Goal: Task Accomplishment & Management: Use online tool/utility

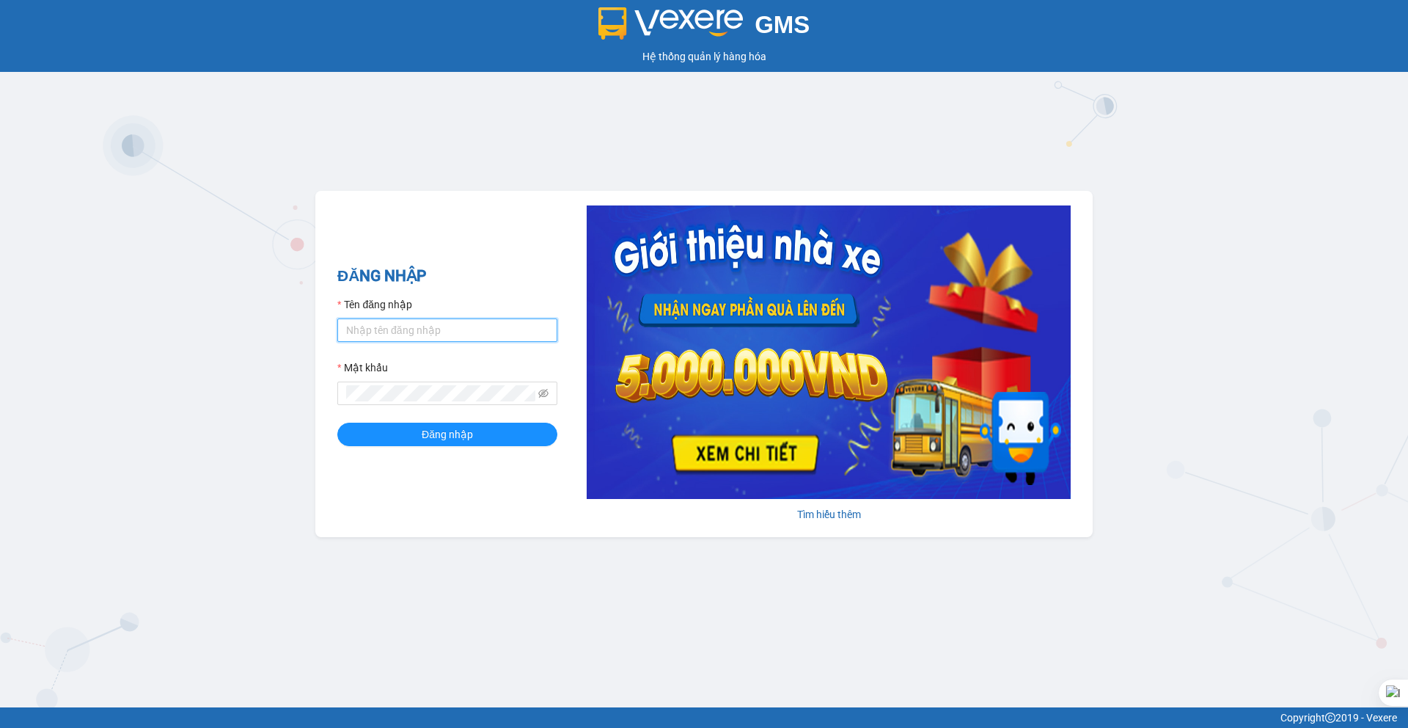
click at [447, 340] on input "Tên đăng nhập" at bounding box center [447, 329] width 220 height 23
type input "nguyenduylinh.vxr"
click at [443, 431] on span "Đăng nhập" at bounding box center [447, 434] width 51 height 16
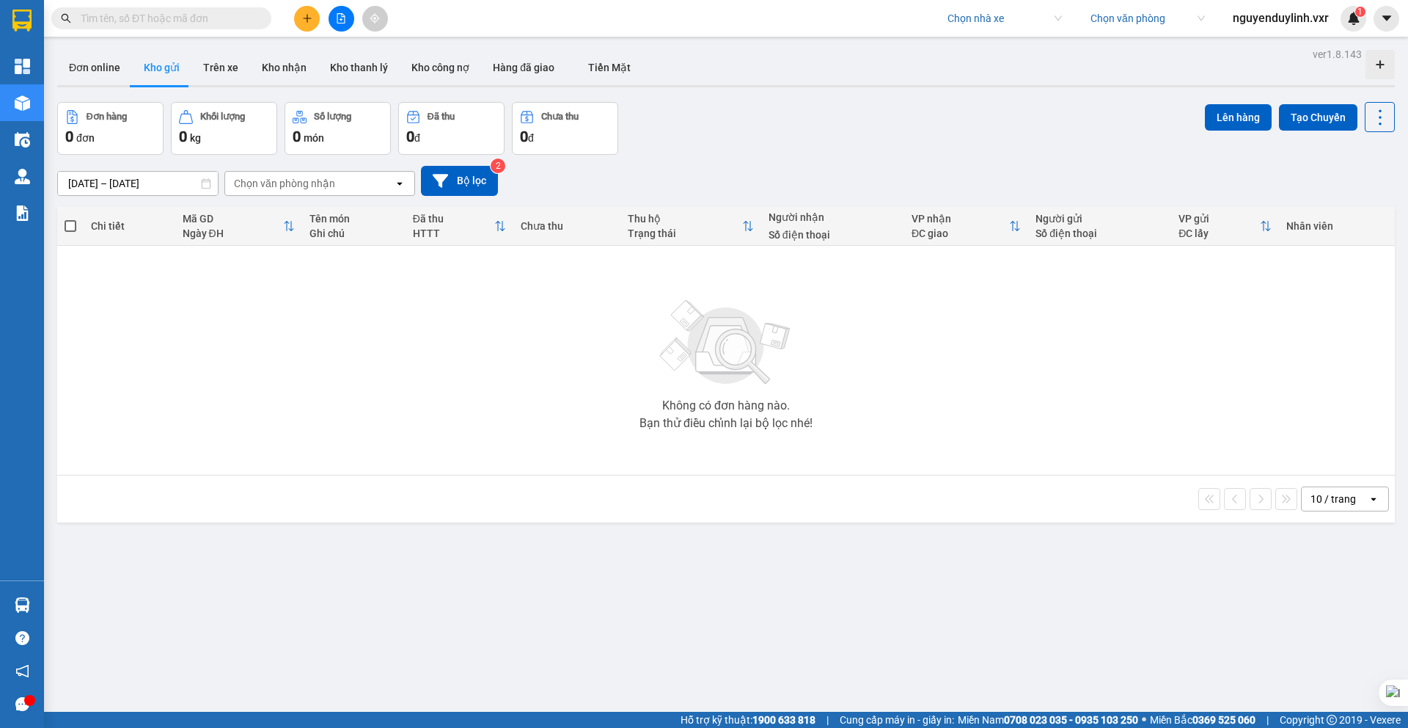
click at [1028, 21] on input "search" at bounding box center [1000, 18] width 104 height 22
type input "Đông lý"
click at [1022, 54] on div "Đông Lý" at bounding box center [1002, 48] width 114 height 16
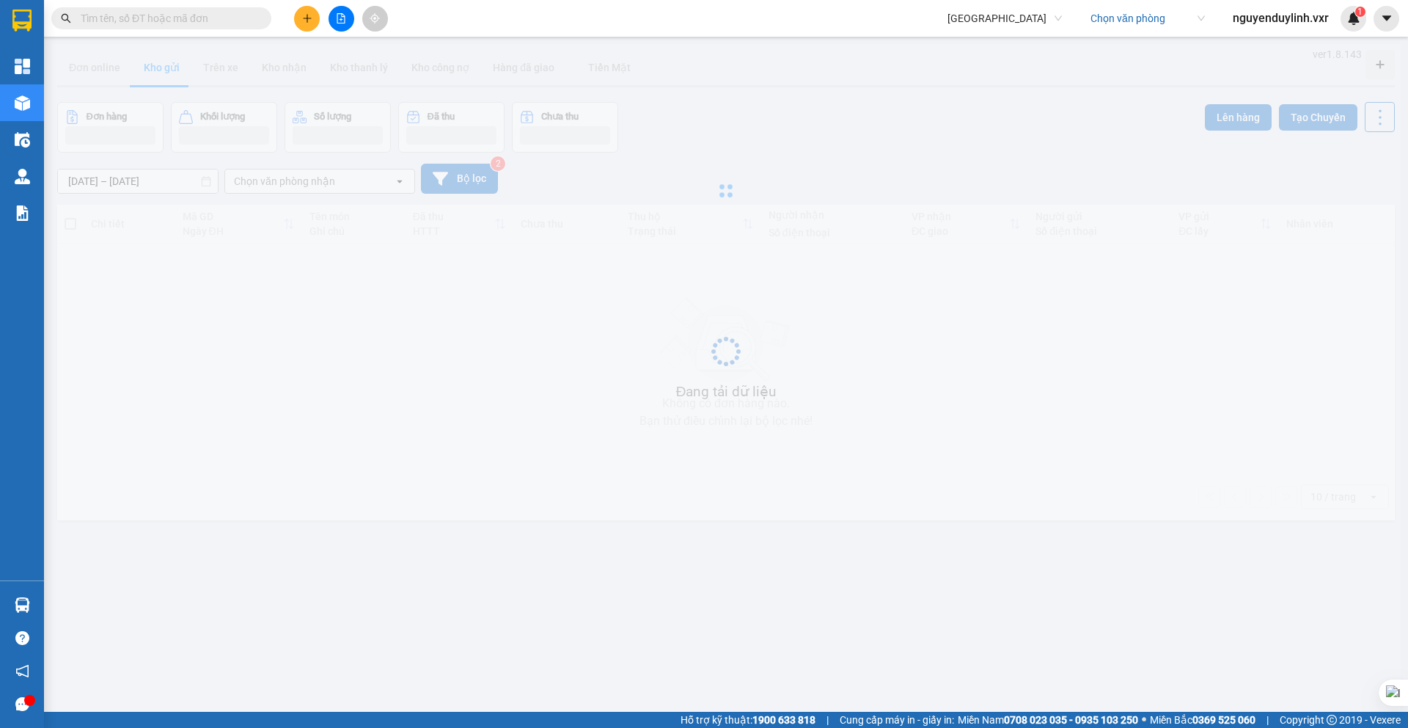
click at [1174, 20] on input "search" at bounding box center [1143, 18] width 104 height 22
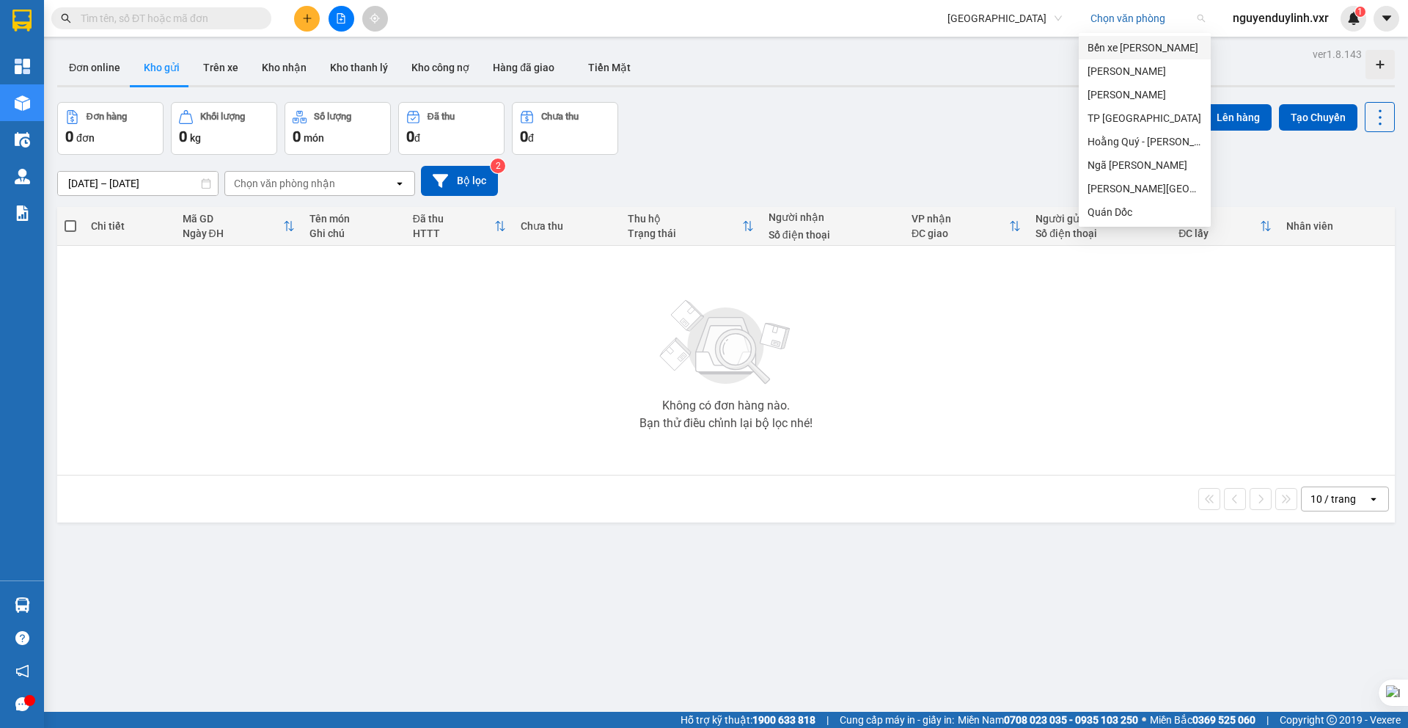
click at [1141, 54] on div "Bến xe Gia Lâm" at bounding box center [1145, 48] width 114 height 16
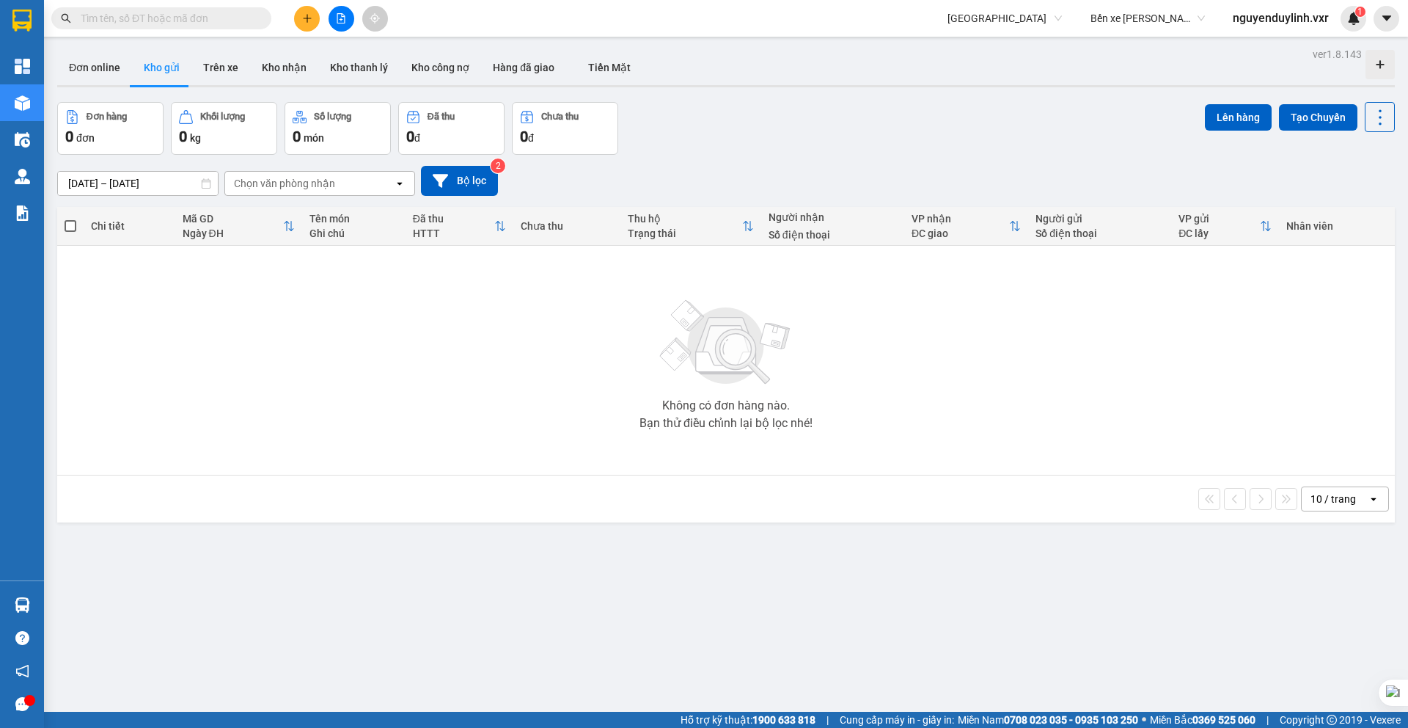
click at [1127, 34] on div "Kết quả tìm kiếm ( 0 ) Bộ lọc No Data Đông Lý Bến xe Gia Lâm Bến xe Gia Lâm ngu…" at bounding box center [704, 18] width 1408 height 37
click at [1130, 18] on span "Bến xe Gia Lâm" at bounding box center [1148, 18] width 114 height 22
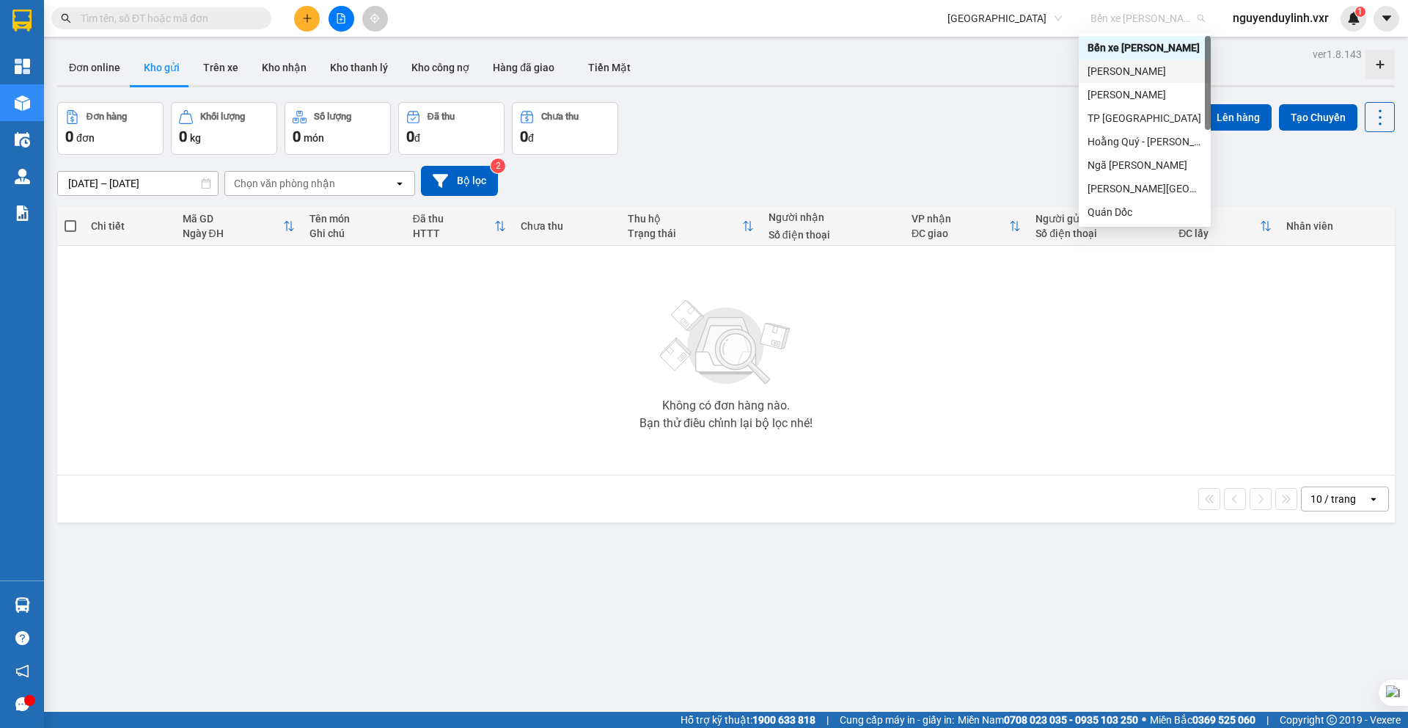
click at [1126, 67] on div "Mỹ Đình" at bounding box center [1145, 71] width 114 height 16
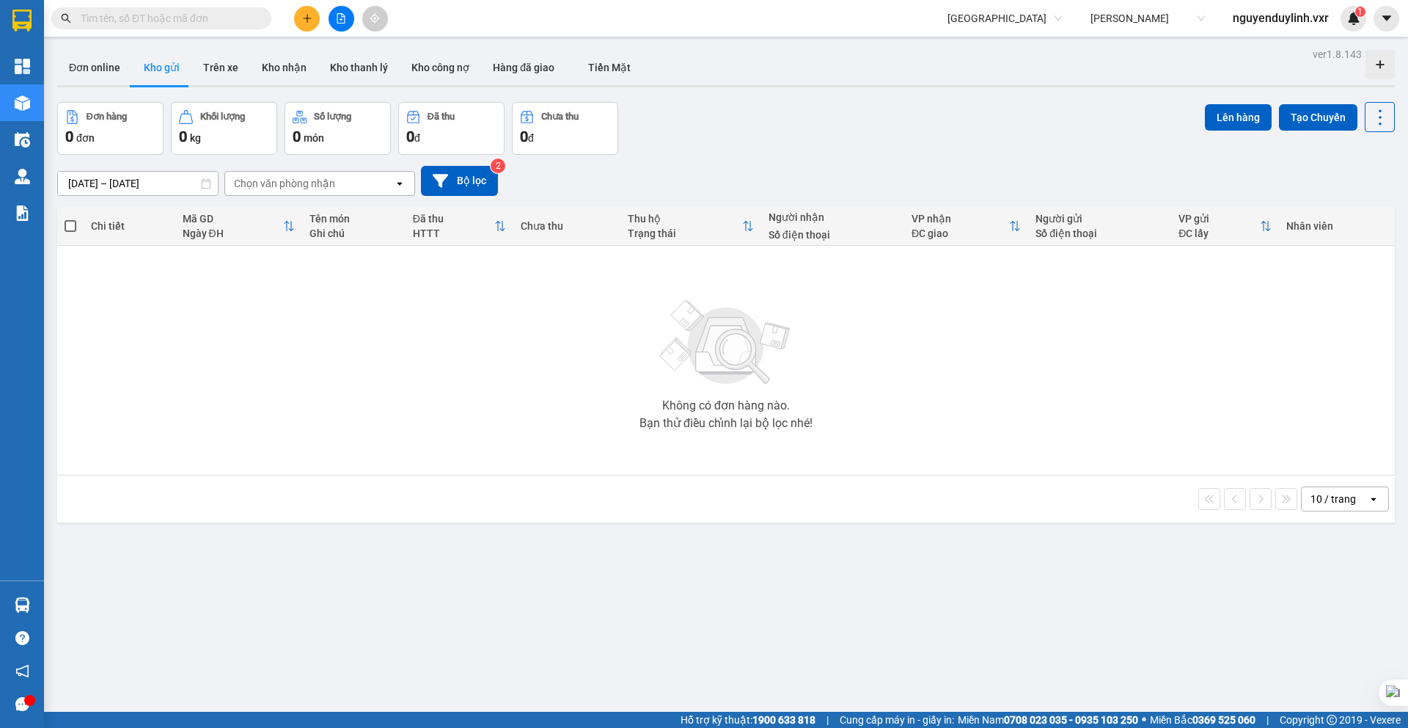
click at [1131, 23] on span "Mỹ Đình" at bounding box center [1148, 18] width 114 height 22
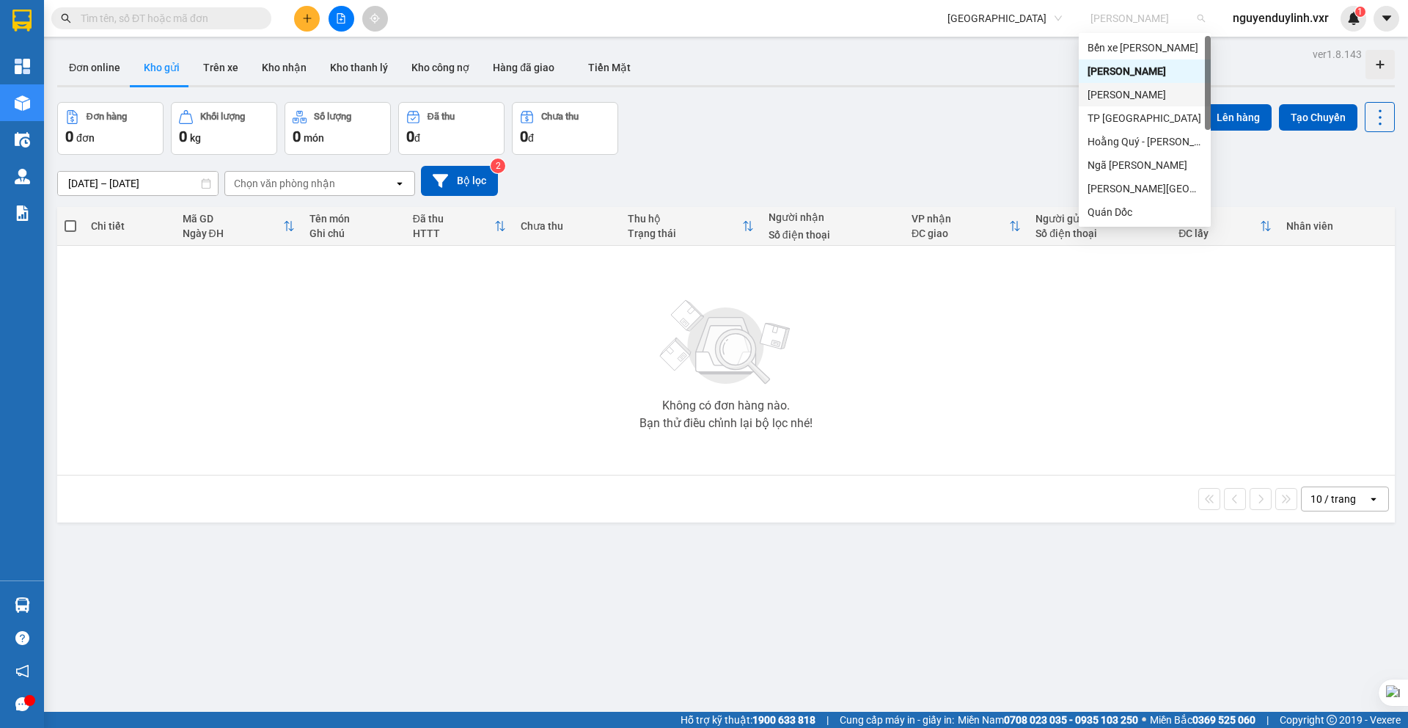
click at [1126, 100] on div "Hoàng Sơn" at bounding box center [1145, 95] width 114 height 16
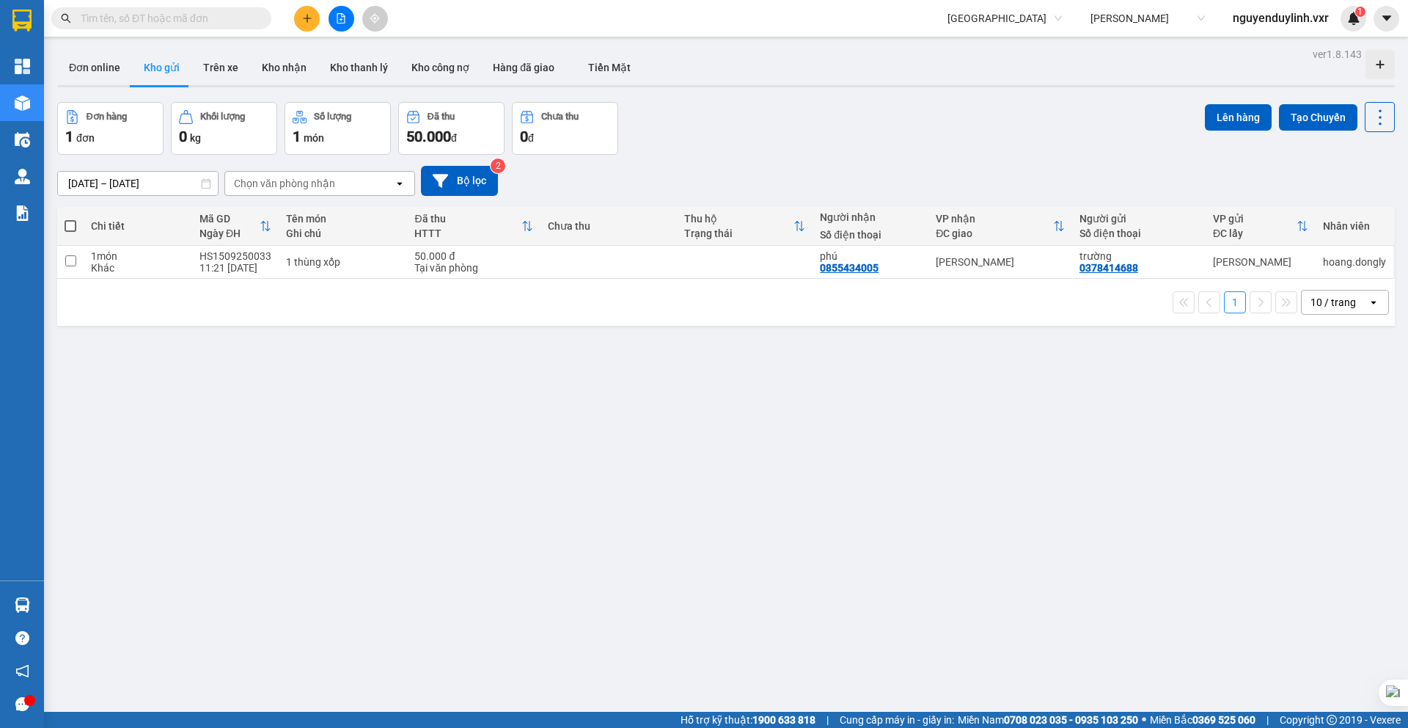
click at [1154, 19] on span "Hoàng Sơn" at bounding box center [1148, 18] width 114 height 22
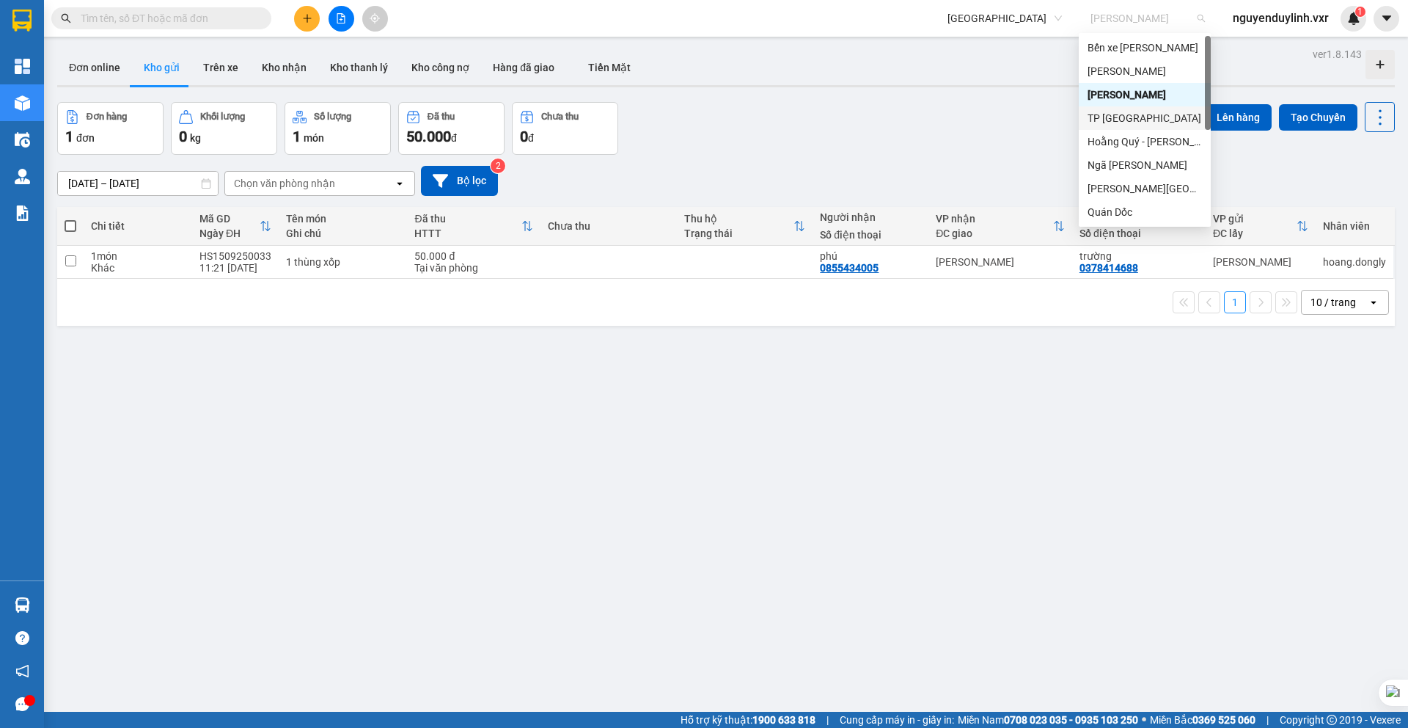
click at [1135, 118] on div "TP Thanh Hóa" at bounding box center [1145, 118] width 114 height 16
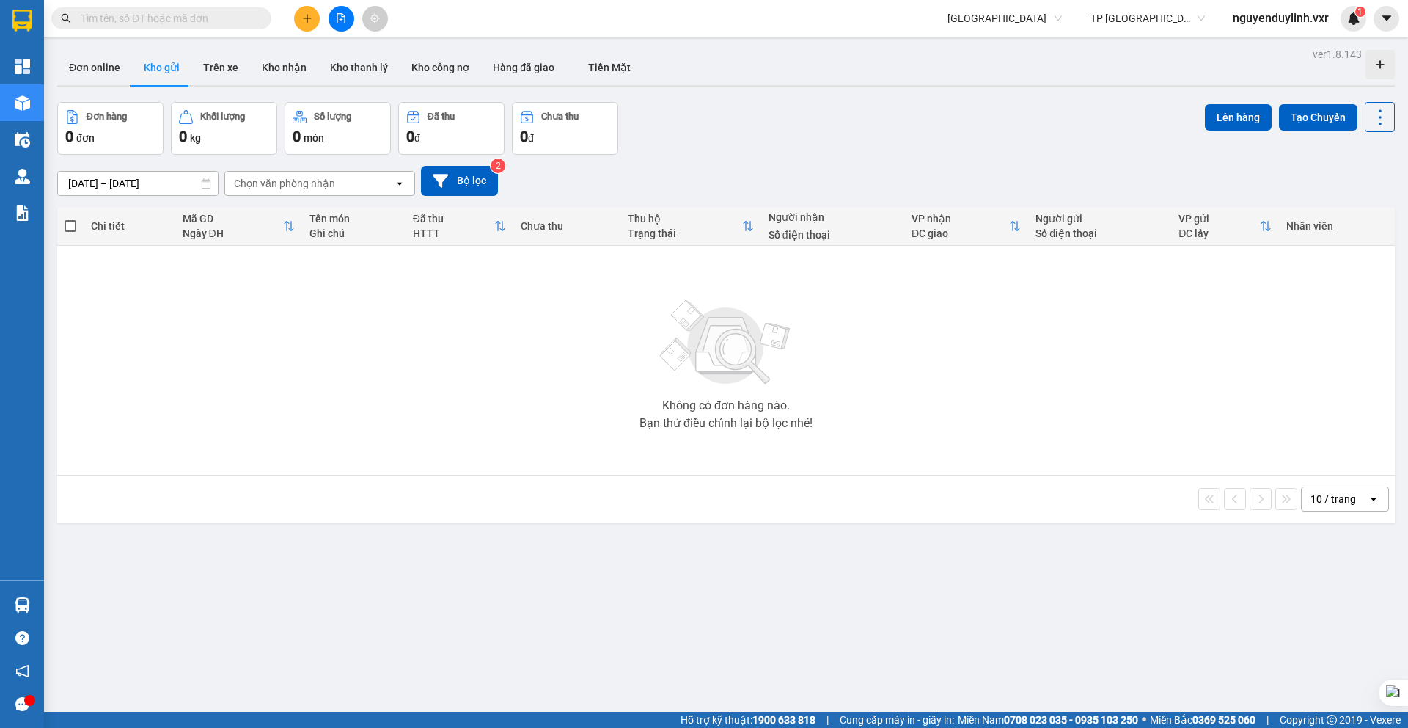
click at [1180, 25] on span "TP Thanh Hóa" at bounding box center [1148, 18] width 114 height 22
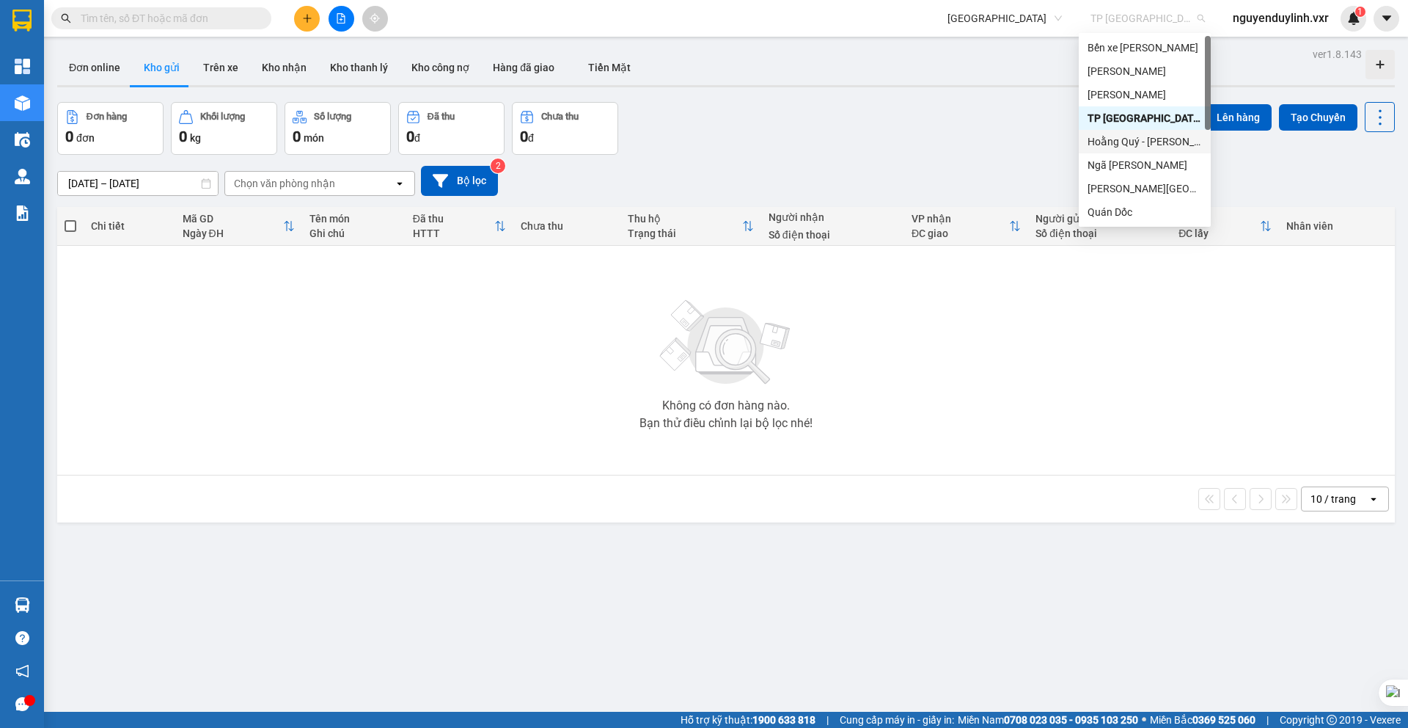
click at [1137, 144] on div "Hoằng Quý - Hoằng Quỳ" at bounding box center [1145, 141] width 114 height 16
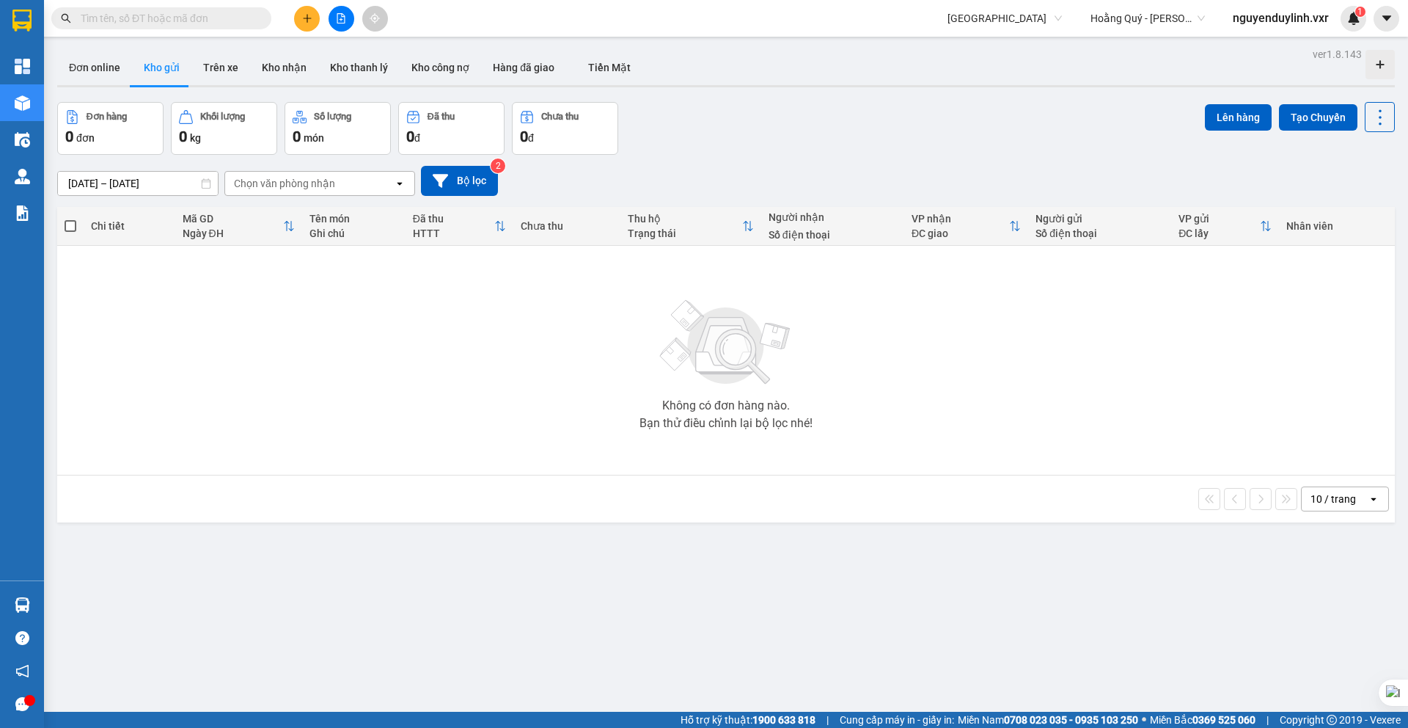
click at [1144, 26] on span "Hoằng Quý - Hoằng Quỳ" at bounding box center [1148, 18] width 114 height 22
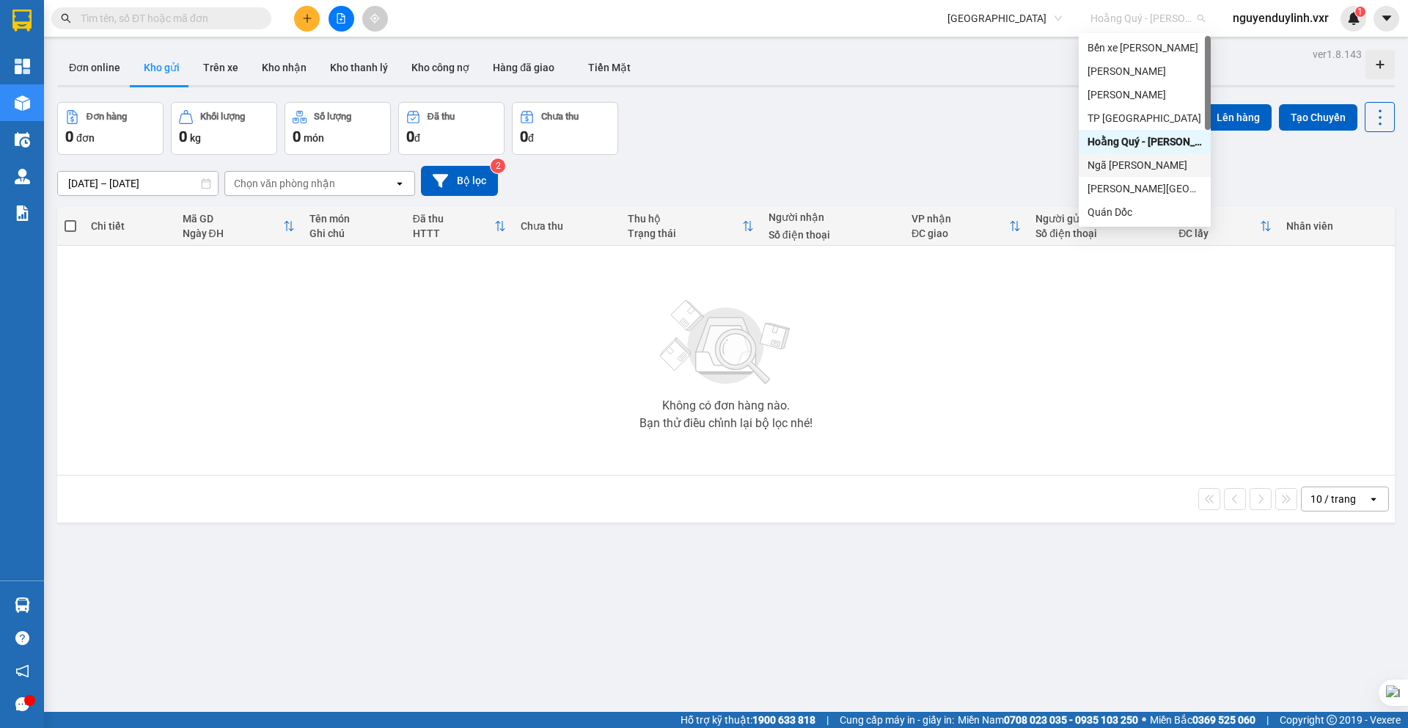
click at [1135, 161] on div "Ngã Tư Hoàng Minh" at bounding box center [1145, 165] width 114 height 16
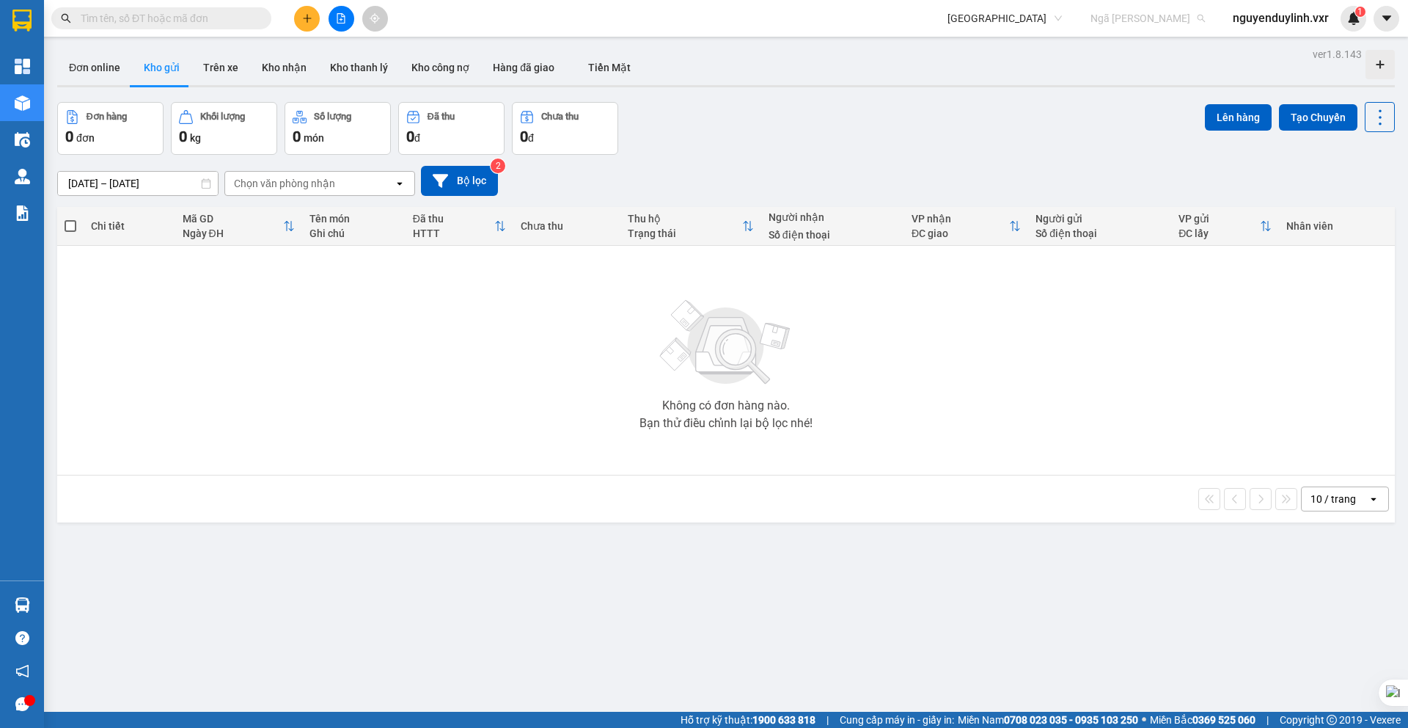
click at [1149, 15] on span "Ngã Tư Hoàng Minh" at bounding box center [1148, 18] width 114 height 22
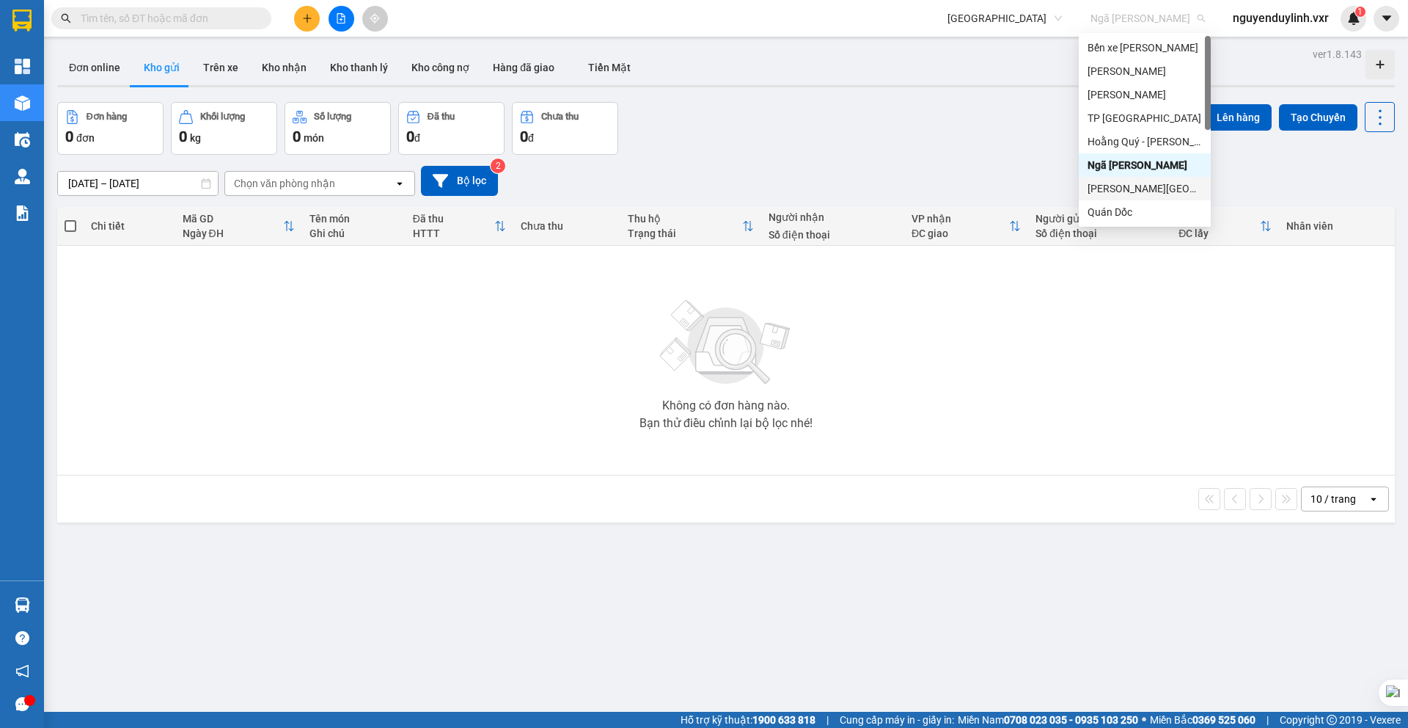
click at [1130, 186] on div "Ga Nghĩa Trang" at bounding box center [1145, 188] width 114 height 16
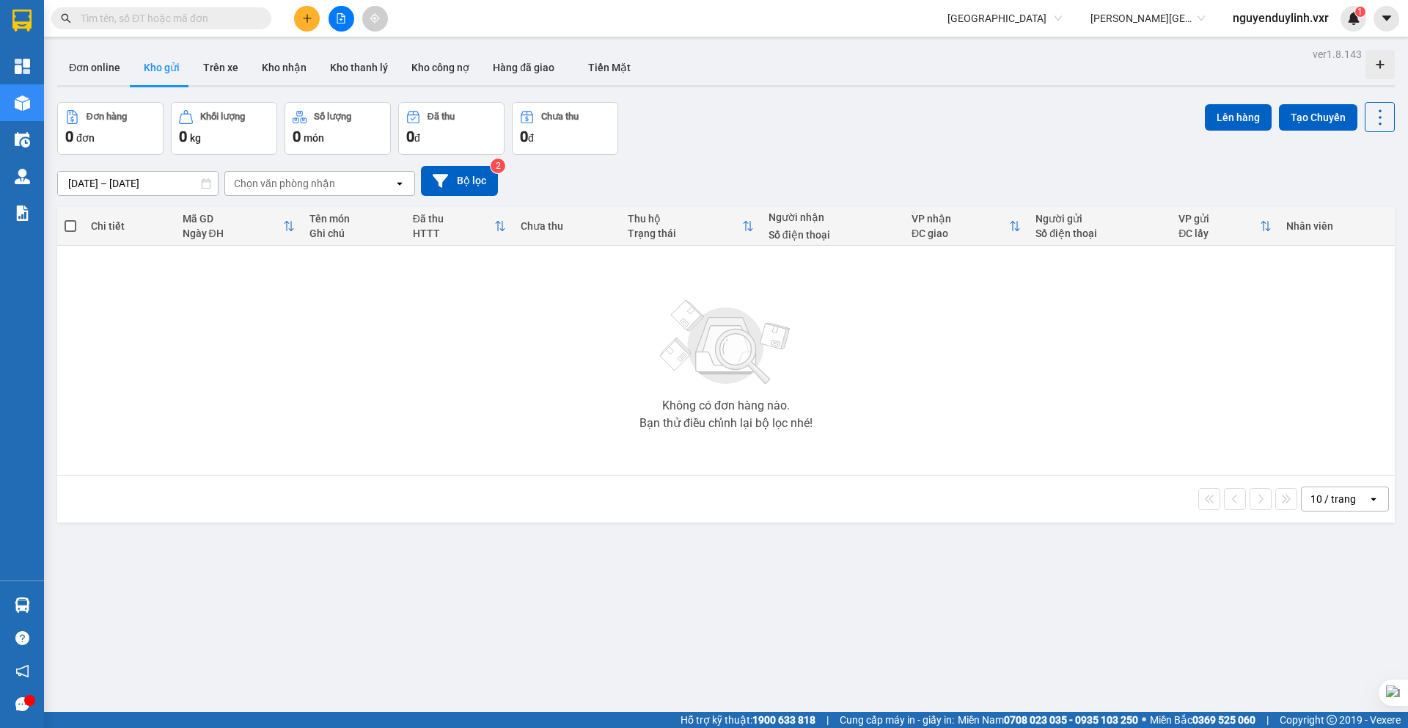
click at [1146, 21] on span "Ga Nghĩa Trang" at bounding box center [1148, 18] width 114 height 22
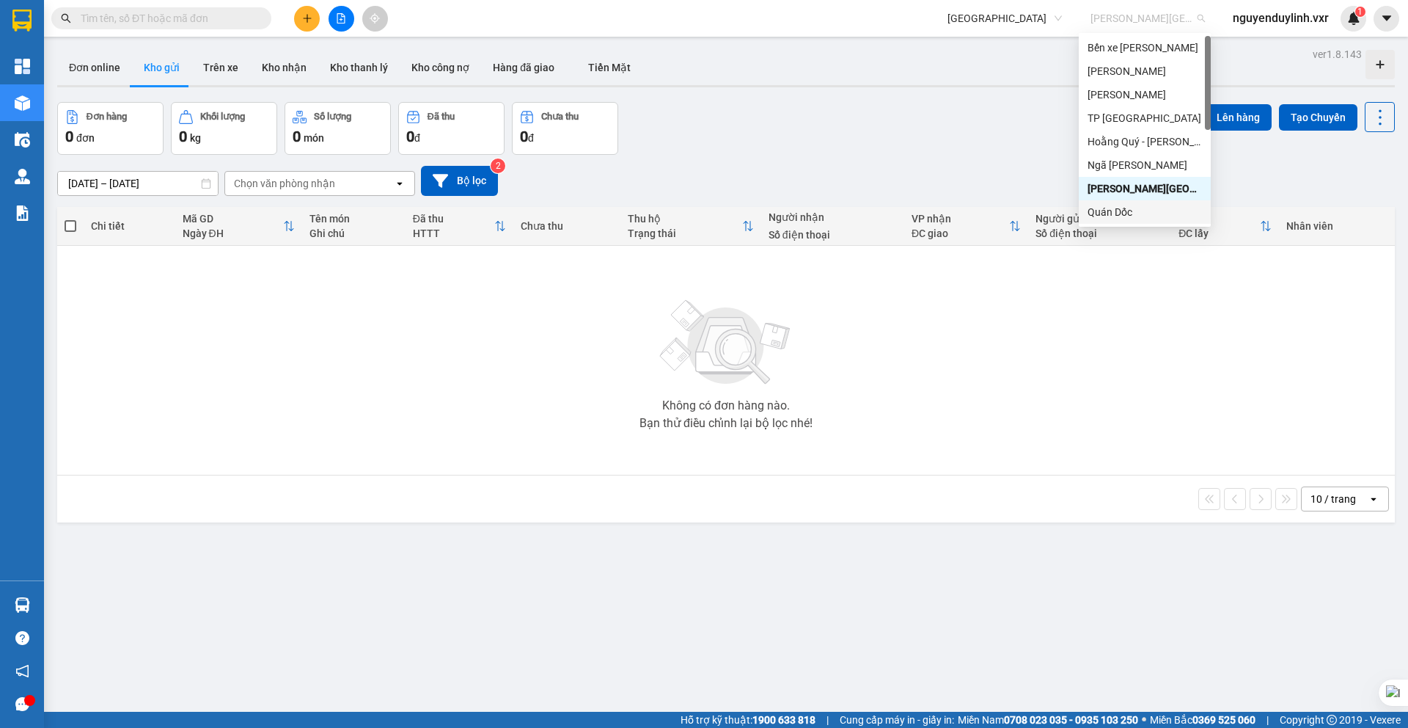
click at [1111, 208] on div "Quán Dốc" at bounding box center [1145, 212] width 114 height 16
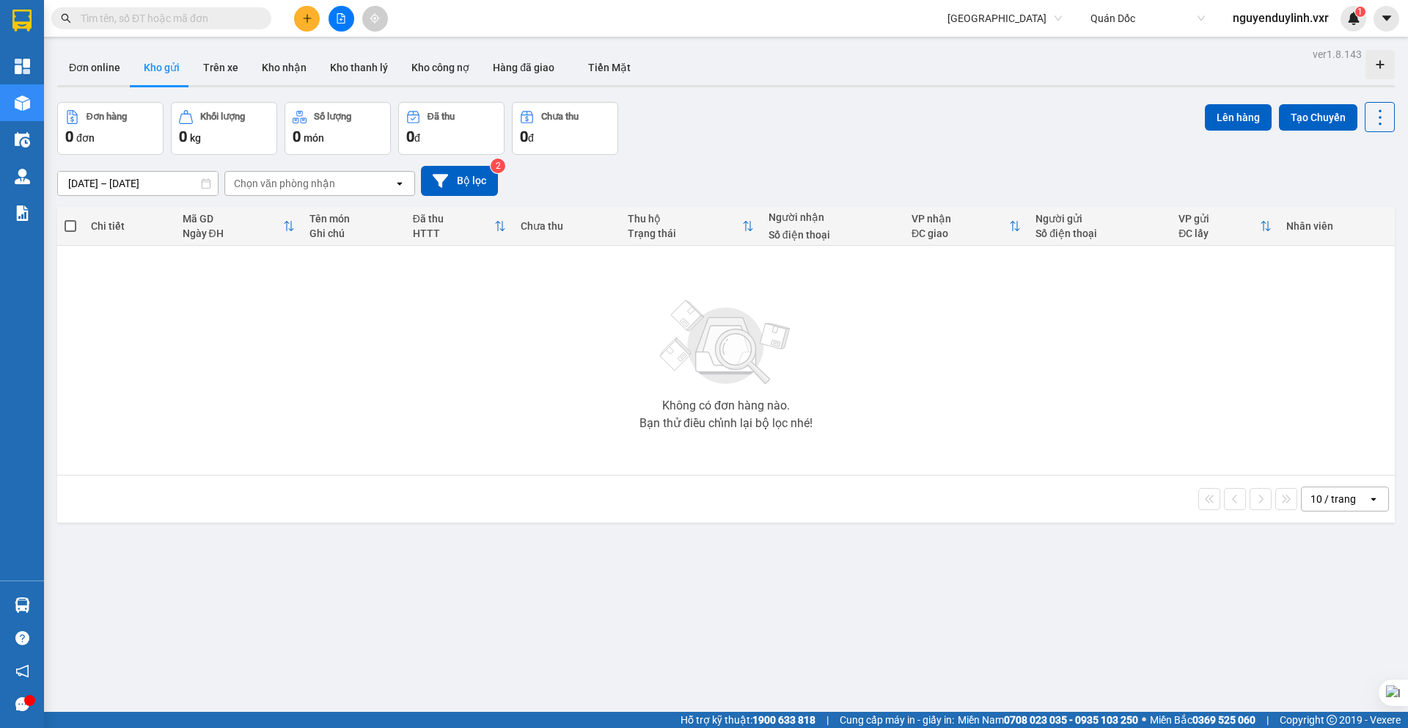
click at [1144, 23] on span "Quán Dốc" at bounding box center [1148, 18] width 114 height 22
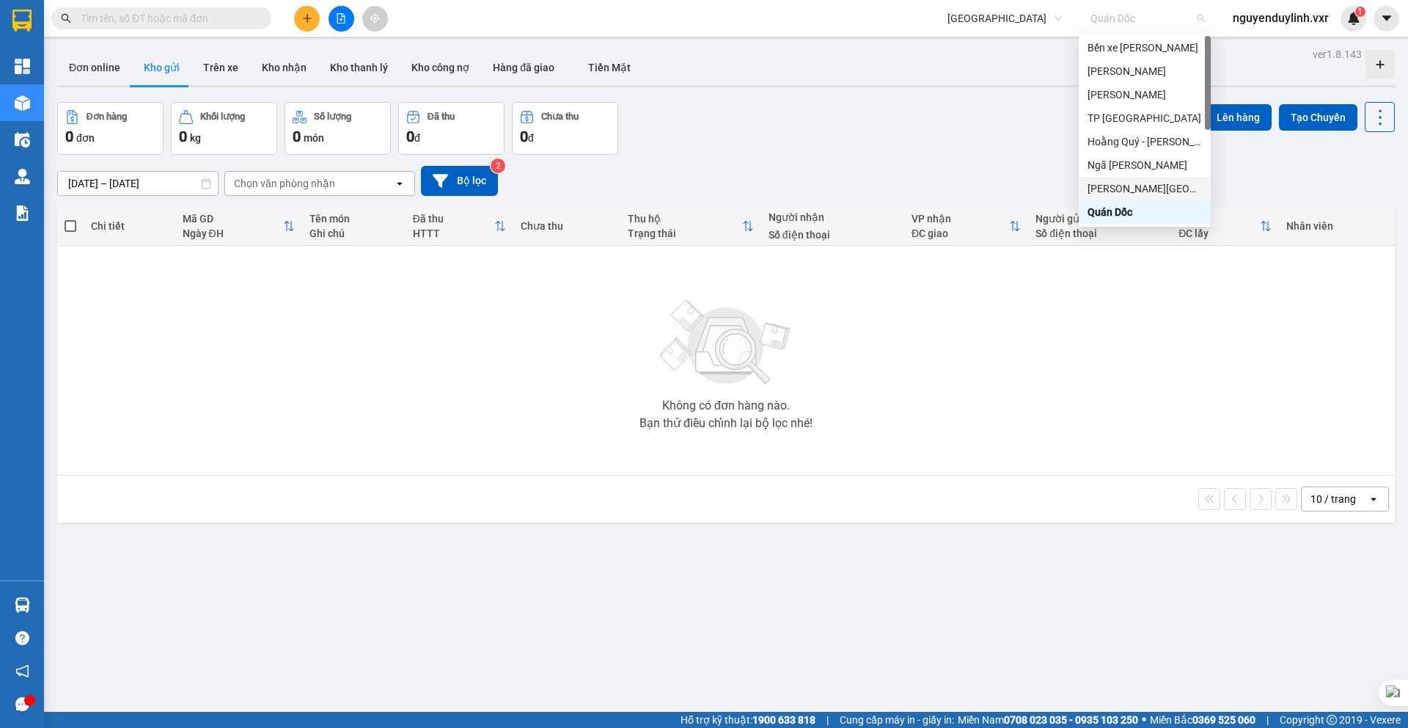
scroll to position [211, 0]
click at [1139, 210] on div "VP Nông Cống" at bounding box center [1145, 212] width 114 height 16
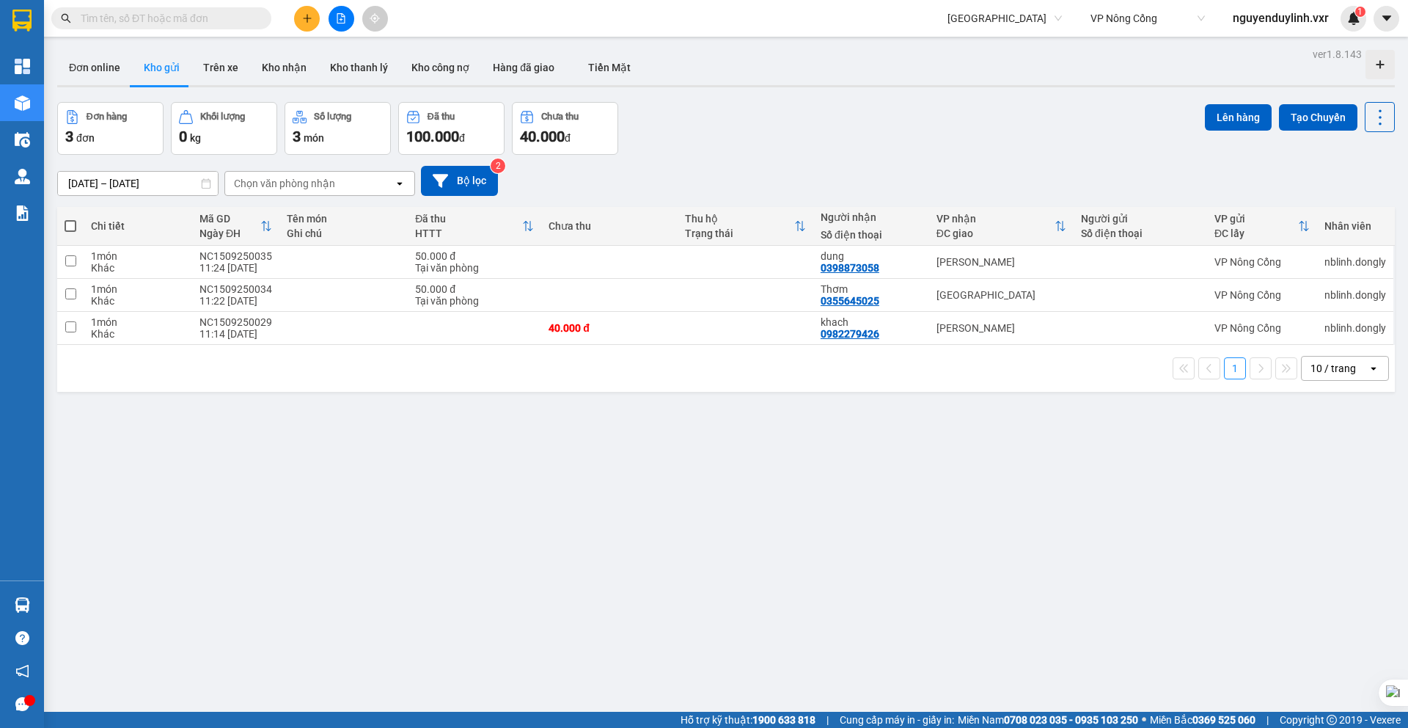
click at [997, 172] on div "13/09/2025 – 15/09/2025 Press the down arrow key to interact with the calendar …" at bounding box center [726, 181] width 1338 height 30
